Goal: Communication & Community: Answer question/provide support

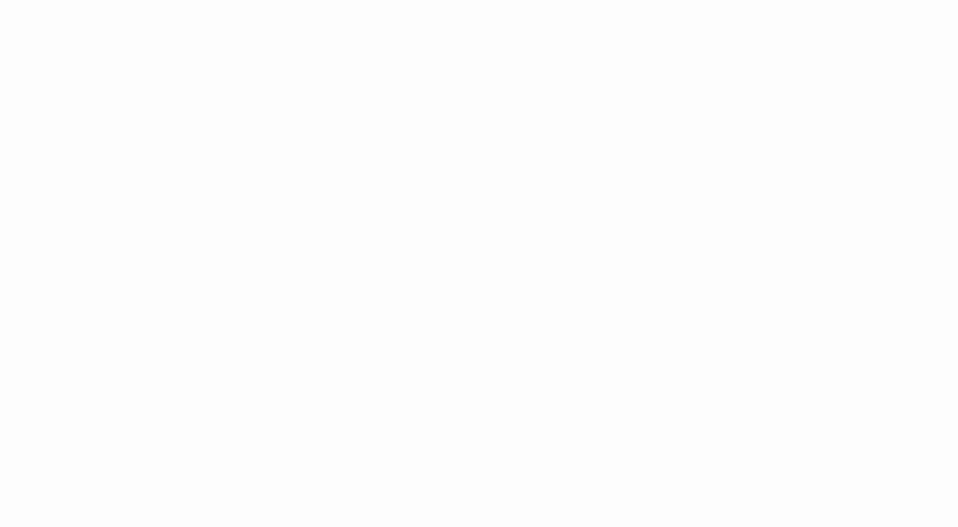
click at [639, 37] on html at bounding box center [479, 263] width 958 height 527
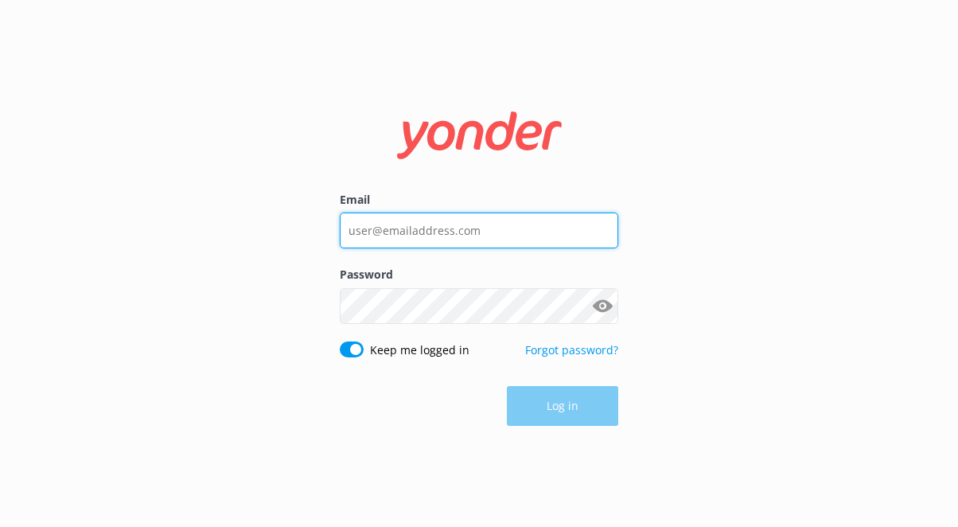
click at [478, 232] on input "Email" at bounding box center [479, 230] width 278 height 36
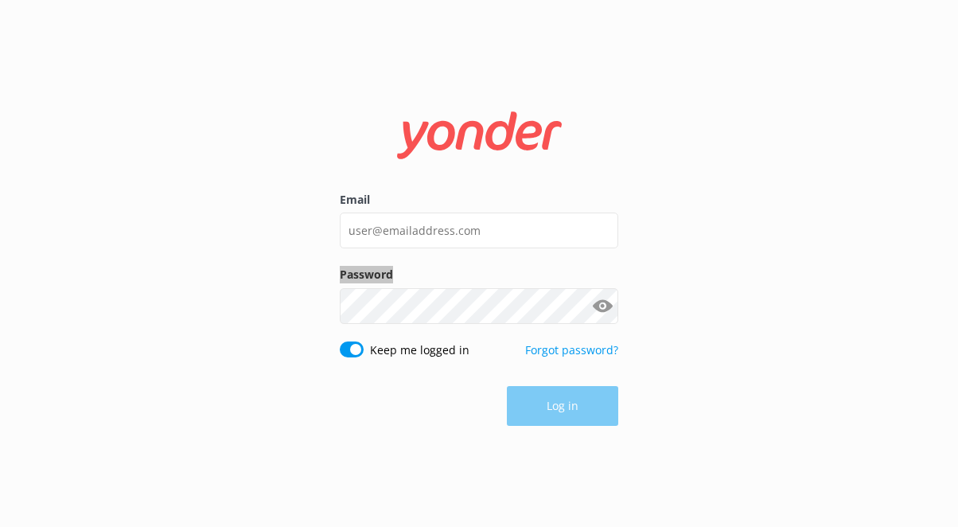
click at [492, 278] on label "Password" at bounding box center [479, 275] width 278 height 18
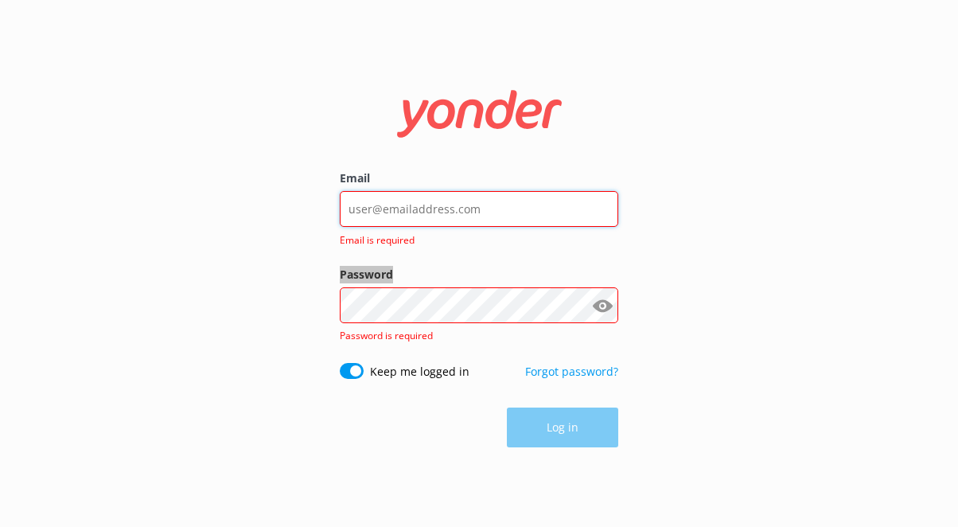
type input "[EMAIL_ADDRESS][DOMAIN_NAME]"
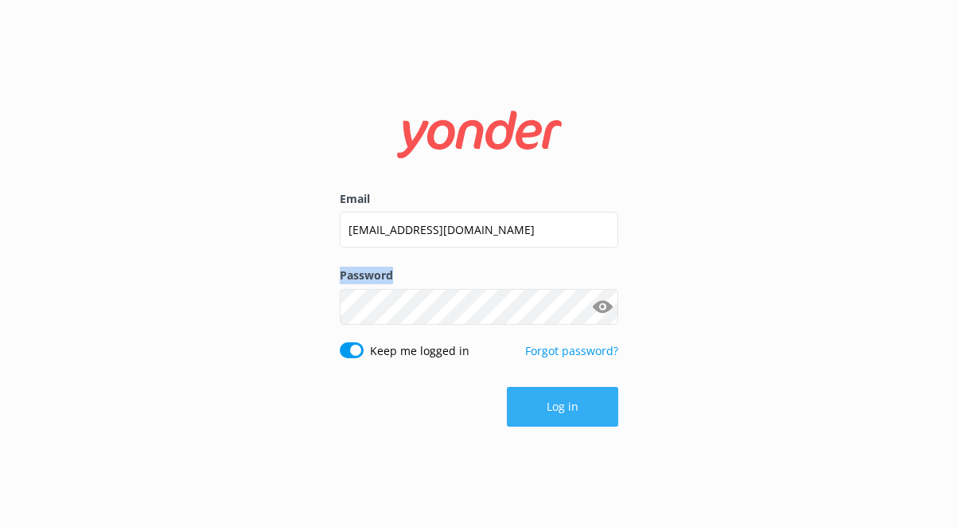
click at [527, 415] on button "Log in" at bounding box center [562, 407] width 111 height 40
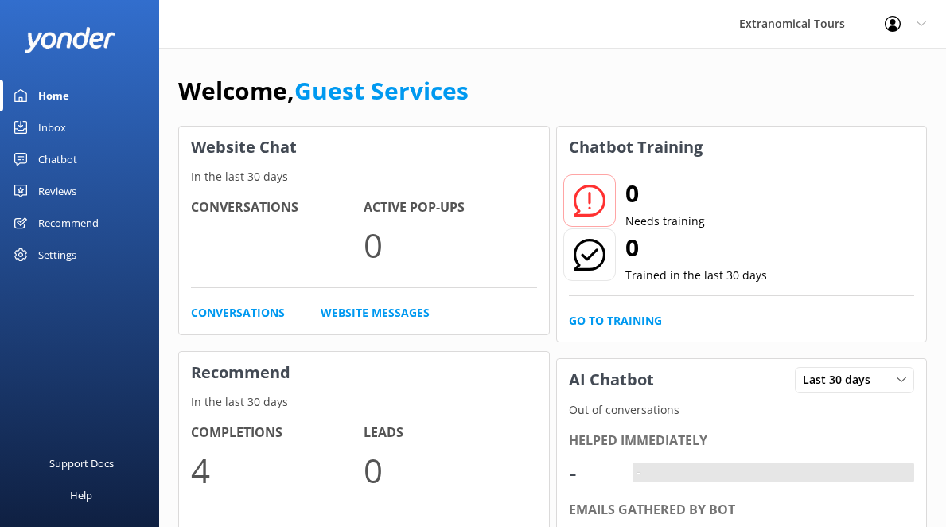
click at [83, 130] on link "Inbox" at bounding box center [79, 127] width 159 height 32
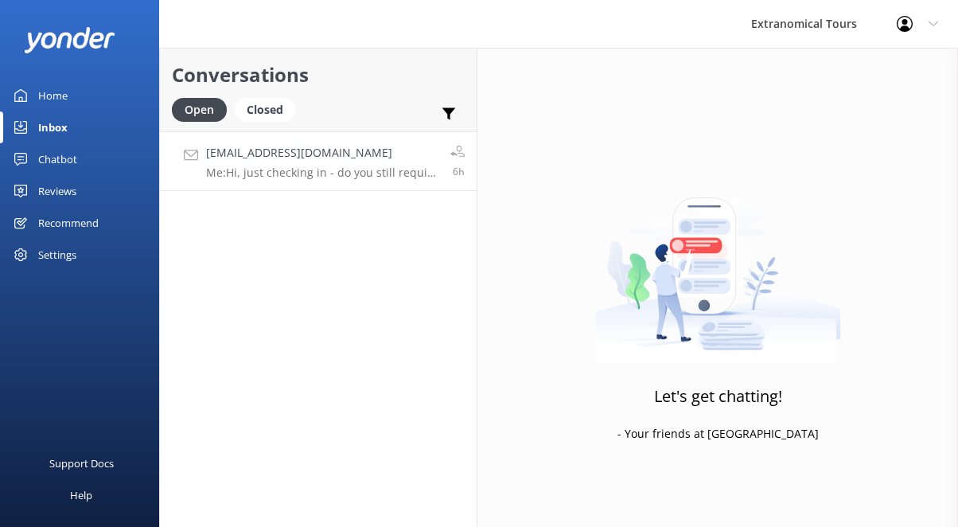
click at [294, 169] on p "Me: Hi, just checking in - do you still require assistance from our team on thi…" at bounding box center [322, 172] width 232 height 14
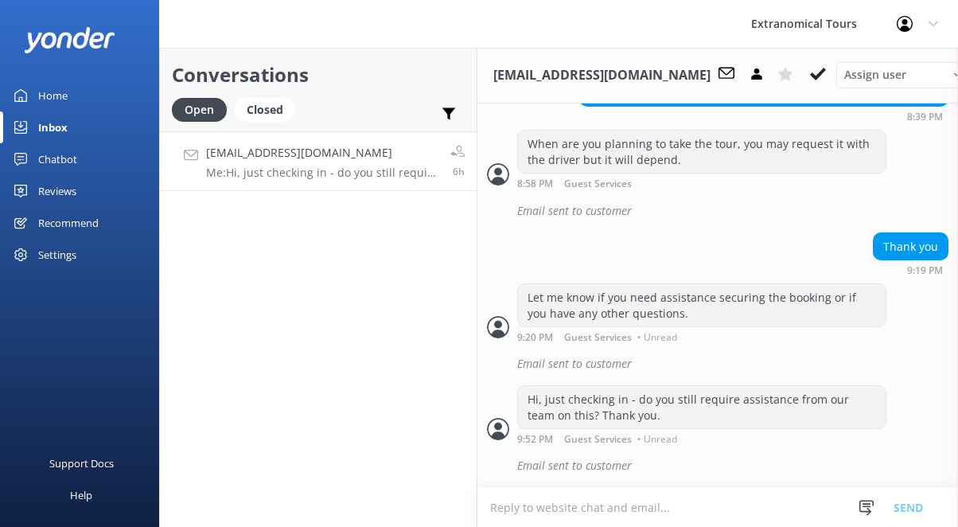
scroll to position [1247, 0]
click at [873, 510] on icon at bounding box center [866, 508] width 16 height 16
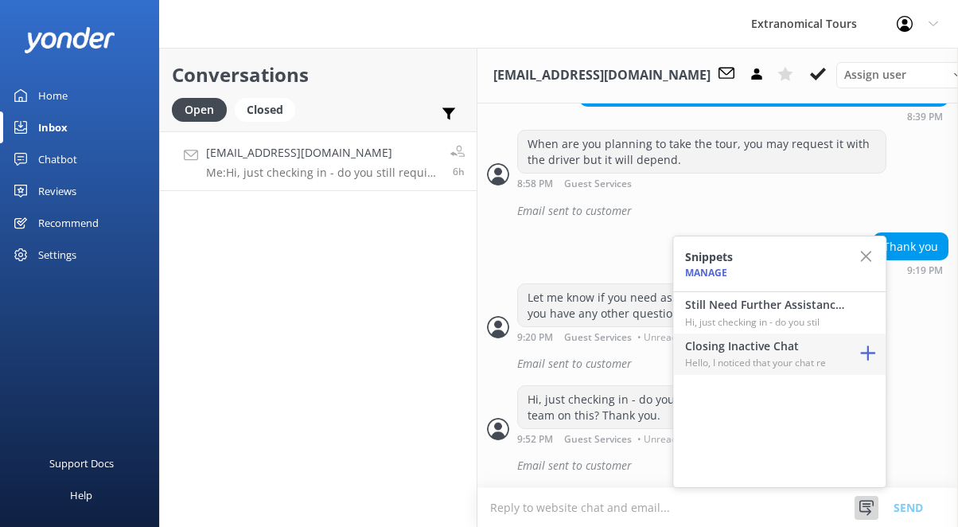
click at [850, 371] on button "button" at bounding box center [868, 353] width 36 height 41
type textarea "Hello, I noticed that your chat remains open, but inactive. I will close this l…"
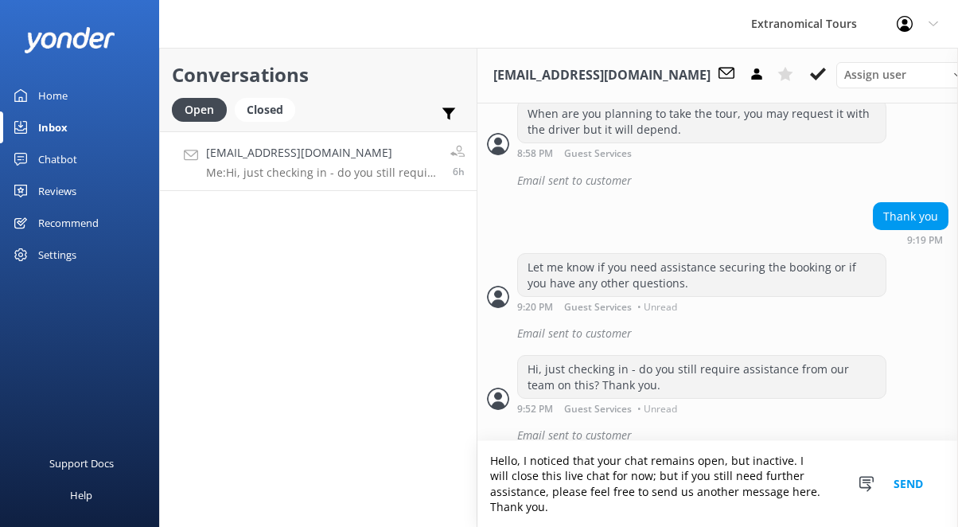
click at [913, 478] on button "Send" at bounding box center [908, 484] width 60 height 86
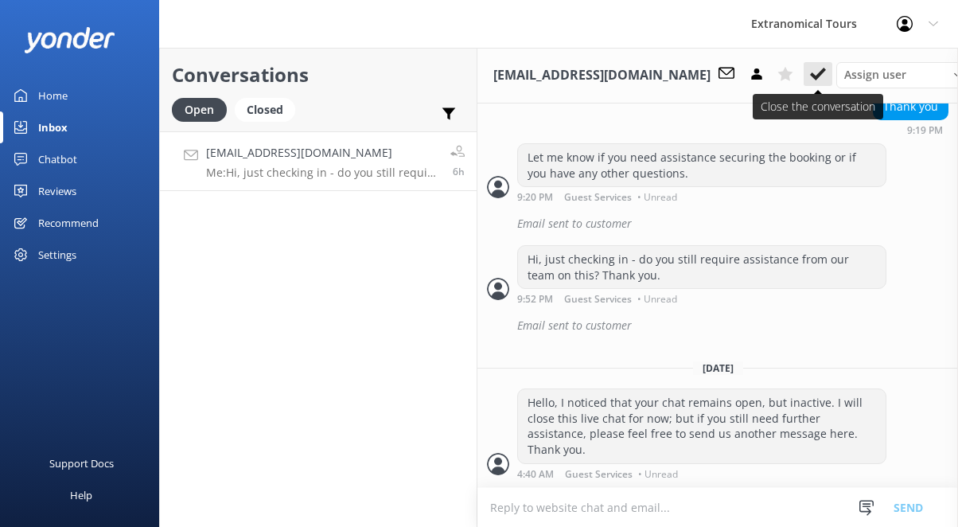
scroll to position [1388, 0]
click at [810, 79] on use at bounding box center [818, 74] width 16 height 13
